Goal: Navigation & Orientation: Find specific page/section

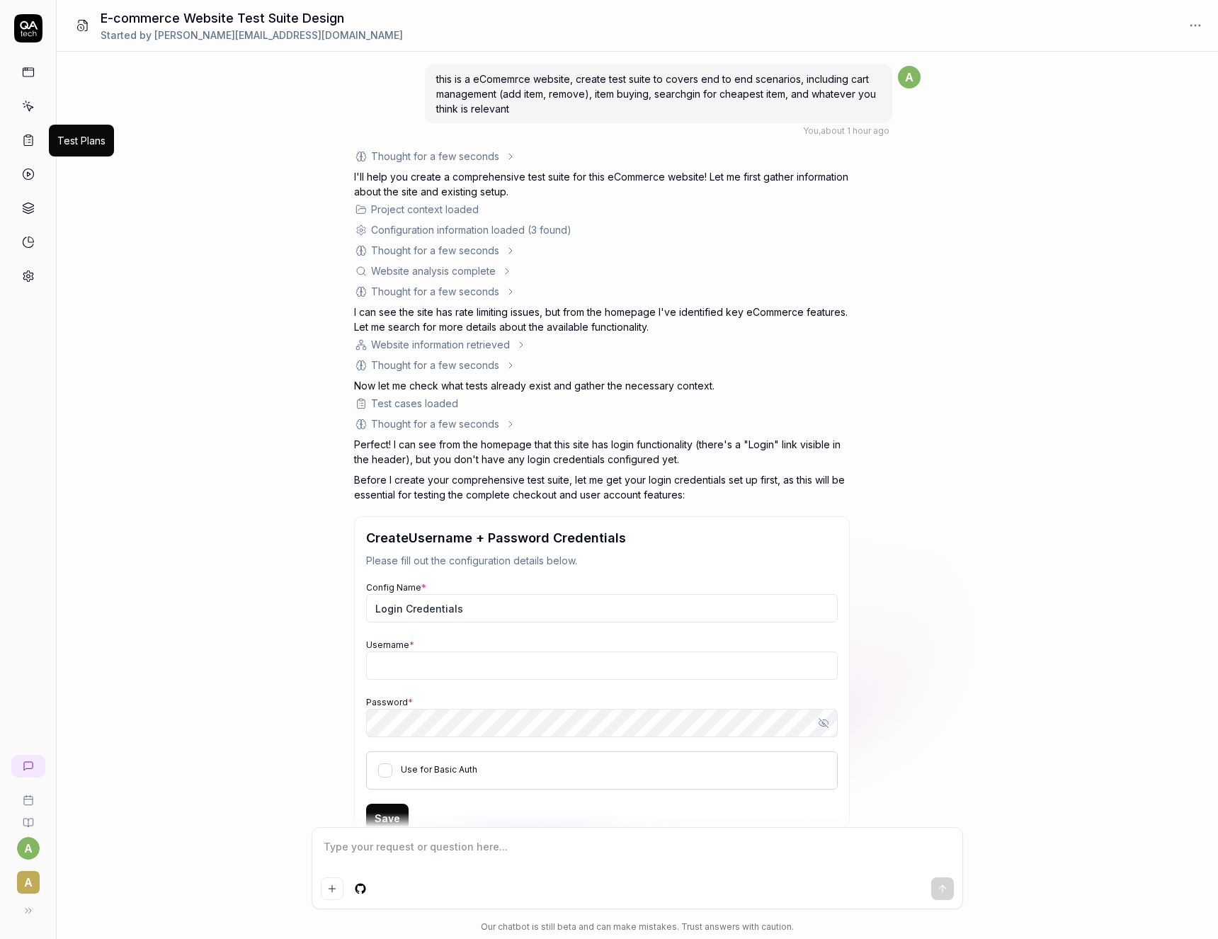
scroll to position [485, 0]
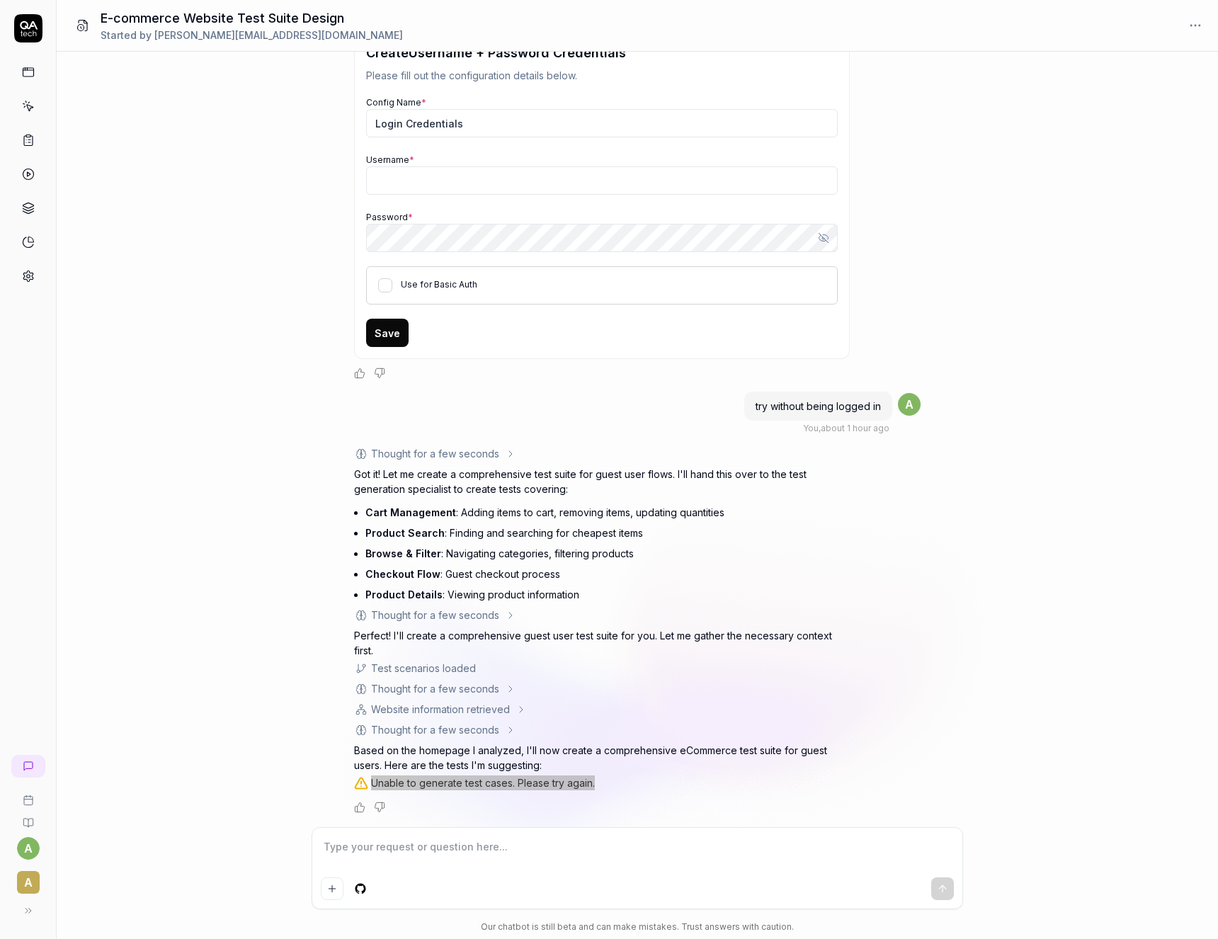
click at [221, 241] on div "this is a eComemrce website, create test suite to covers end to end scenarios, …" at bounding box center [637, 439] width 1161 height 775
click at [35, 101] on link at bounding box center [28, 105] width 25 height 25
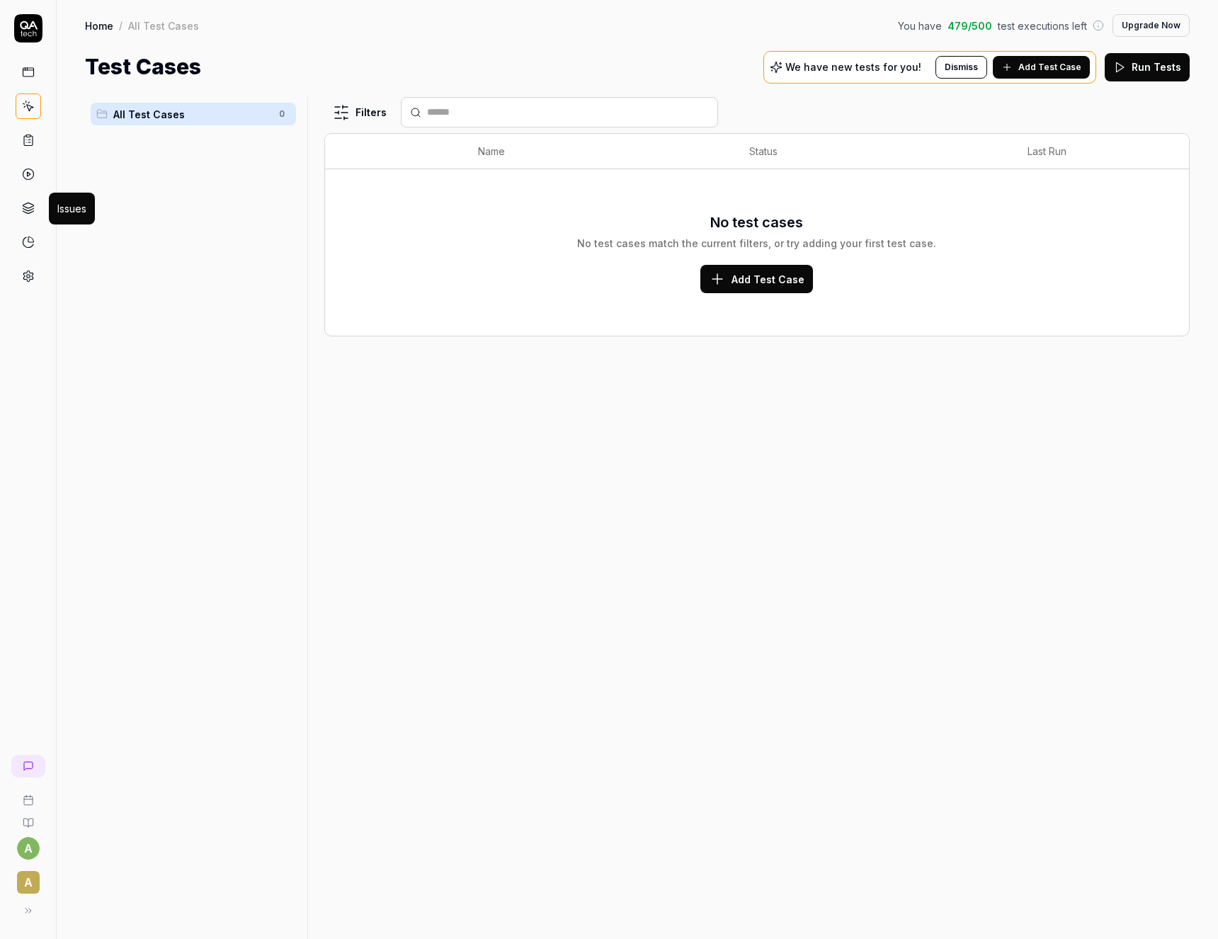
click at [29, 207] on icon at bounding box center [28, 208] width 13 height 13
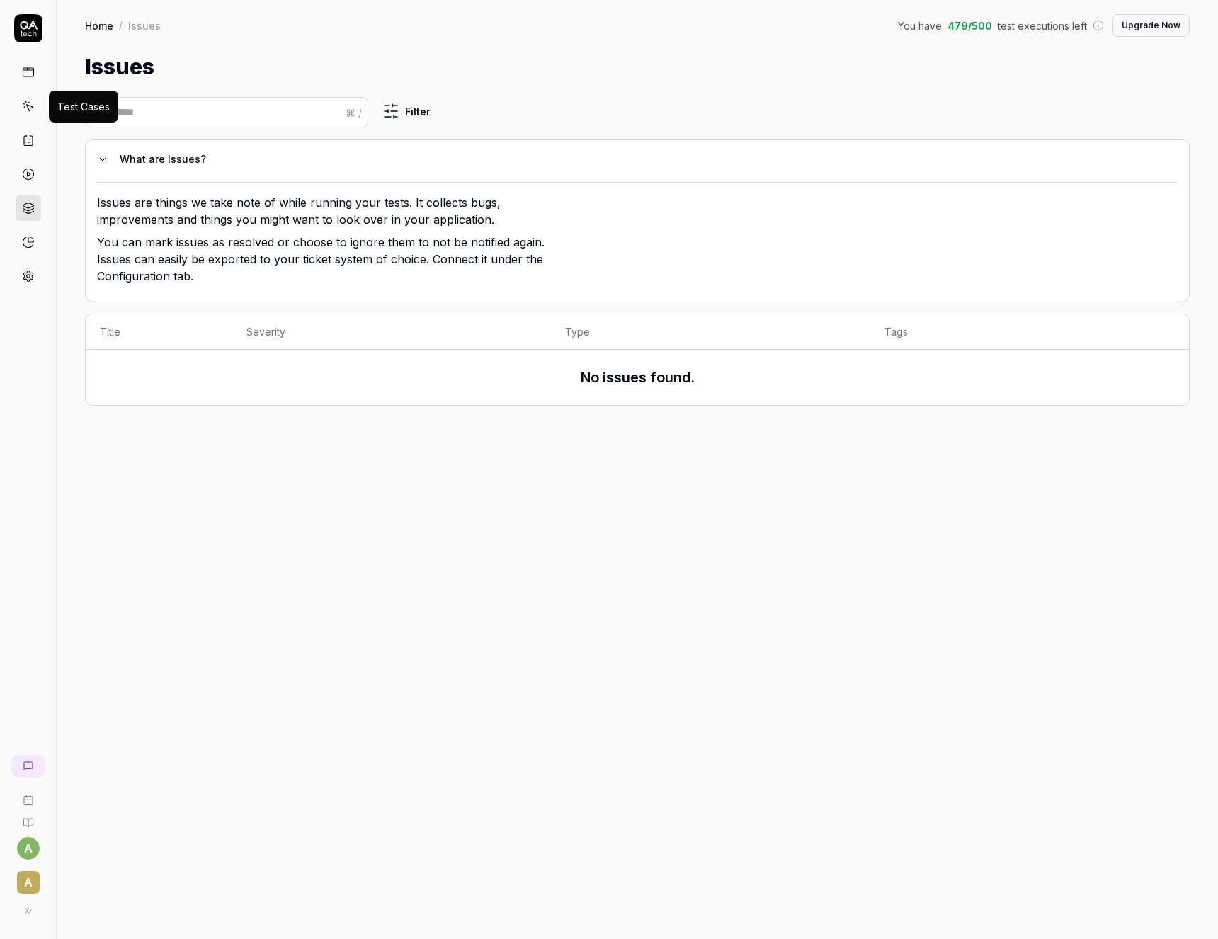
click at [28, 103] on icon at bounding box center [28, 102] width 1 height 1
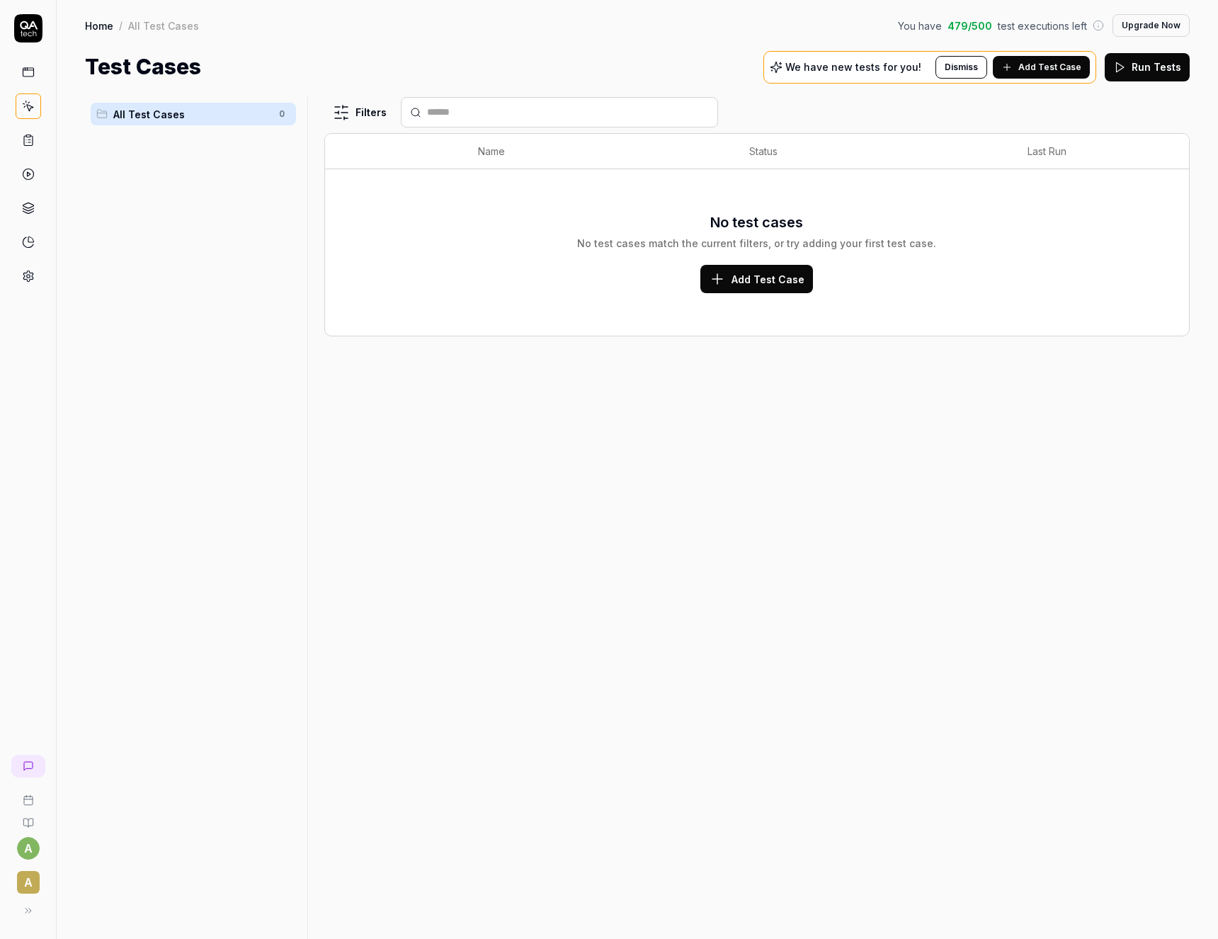
click at [29, 915] on icon at bounding box center [28, 910] width 11 height 11
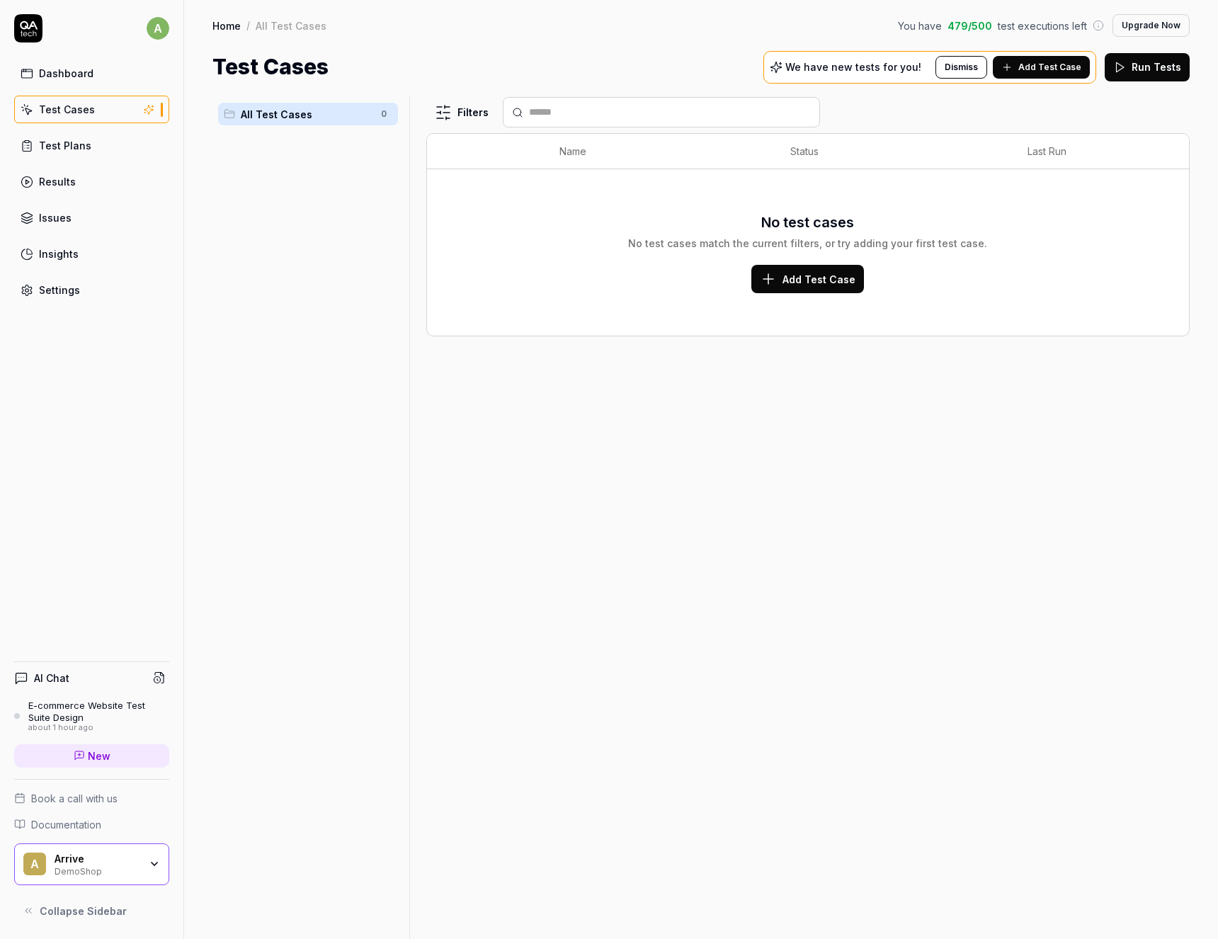
click at [92, 859] on div "Arrive" at bounding box center [97, 858] width 85 height 13
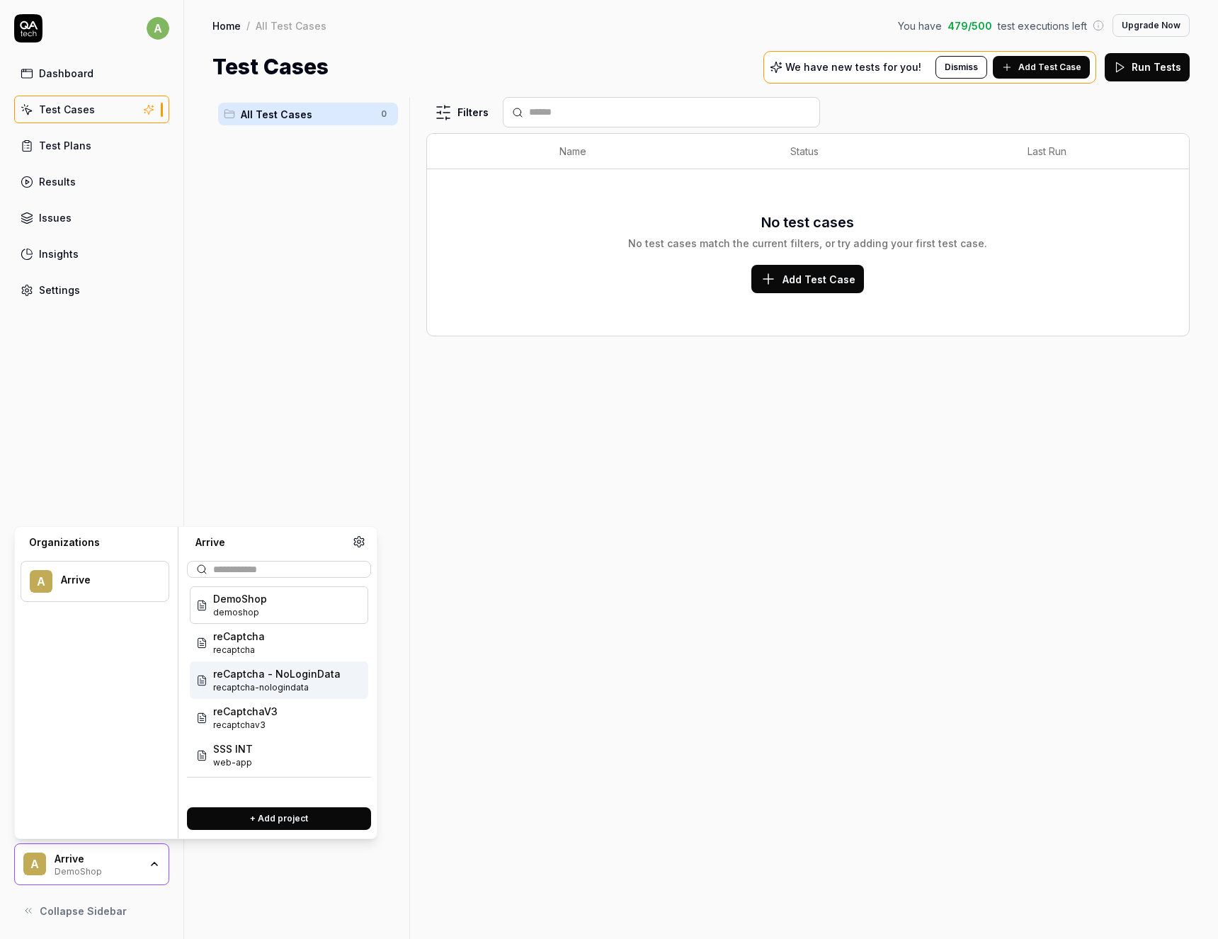
click at [248, 675] on span "reCaptcha - NoLoginData" at bounding box center [276, 673] width 127 height 15
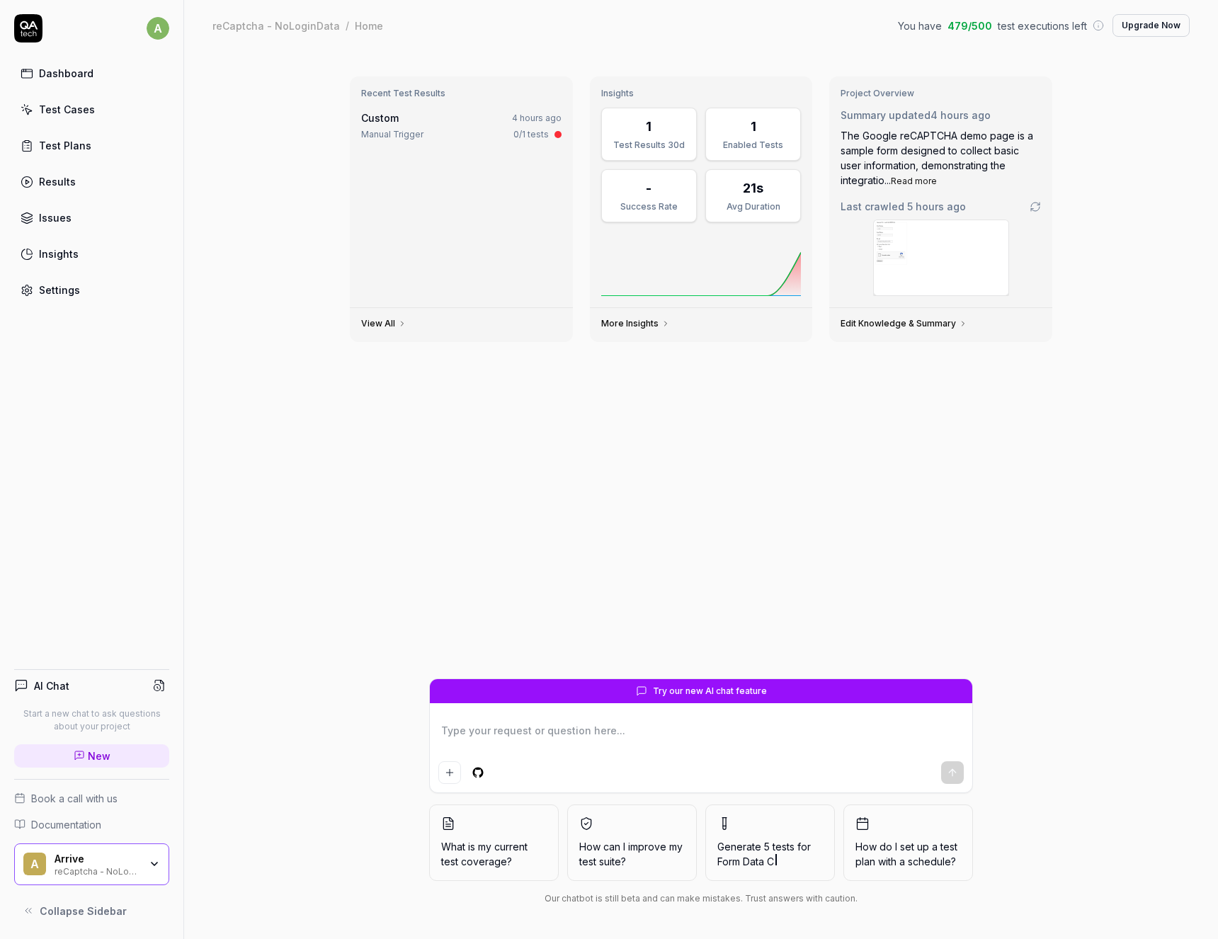
type textarea "*"
click at [59, 210] on link "Issues" at bounding box center [91, 218] width 155 height 28
